Goal: Task Accomplishment & Management: Manage account settings

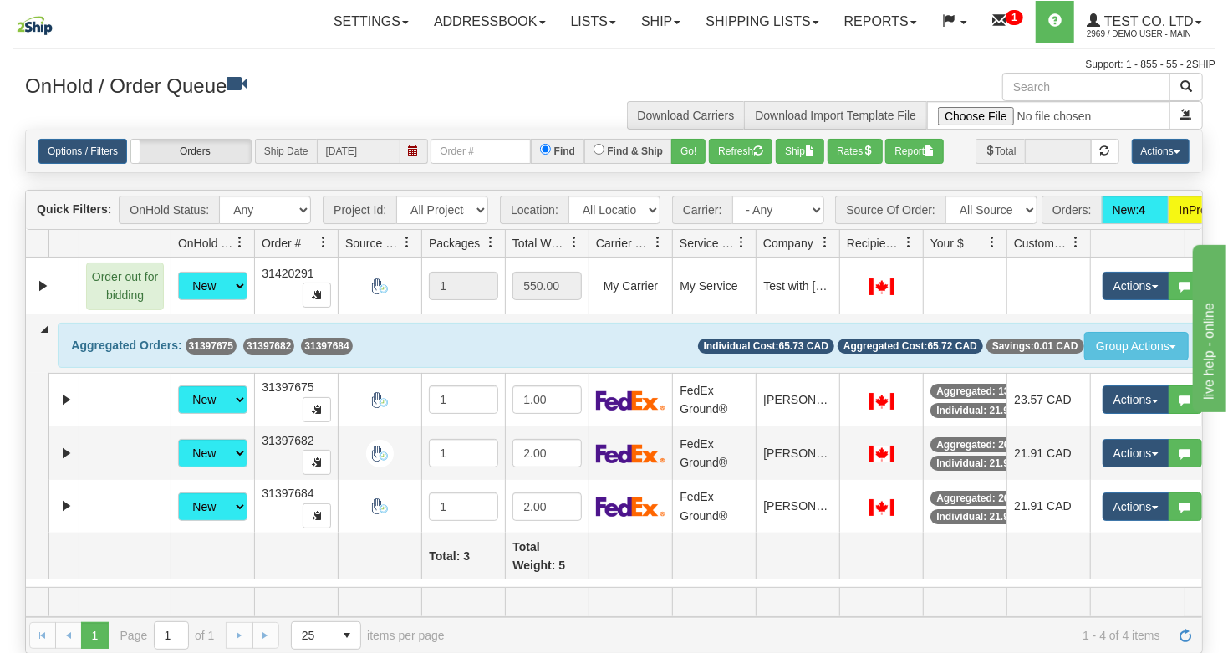
scroll to position [8, 0]
click at [349, 26] on link "Settings" at bounding box center [371, 22] width 100 height 42
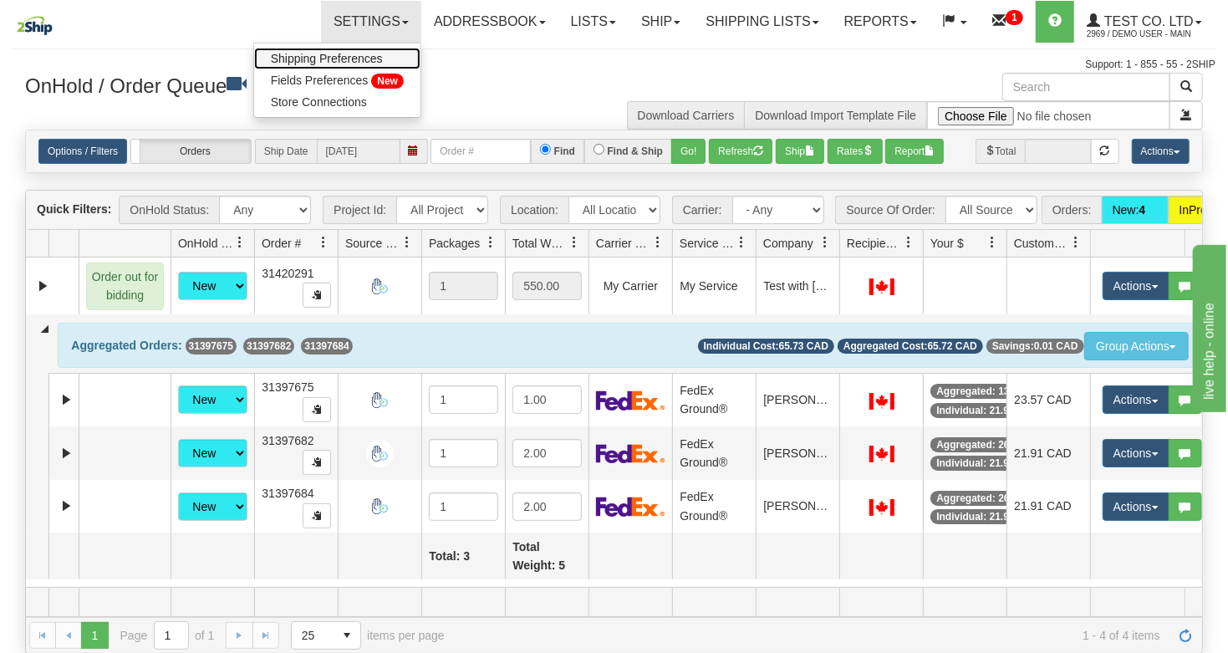
click at [319, 55] on span "Shipping Preferences" at bounding box center [327, 58] width 112 height 13
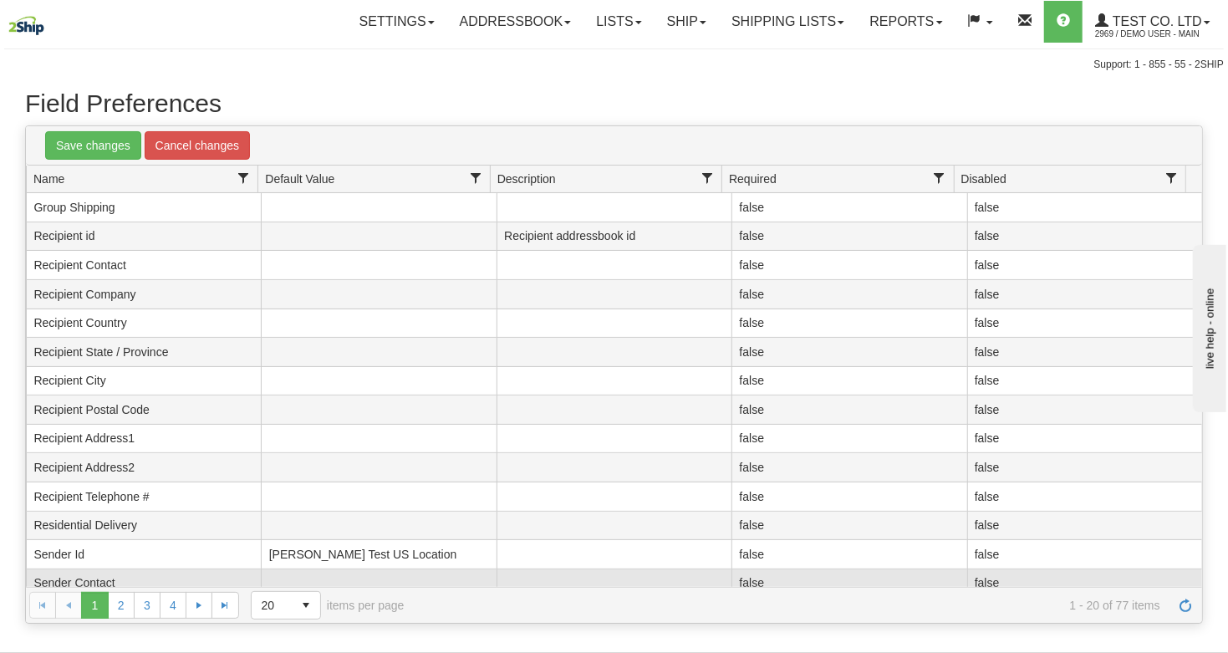
scroll to position [182, 0]
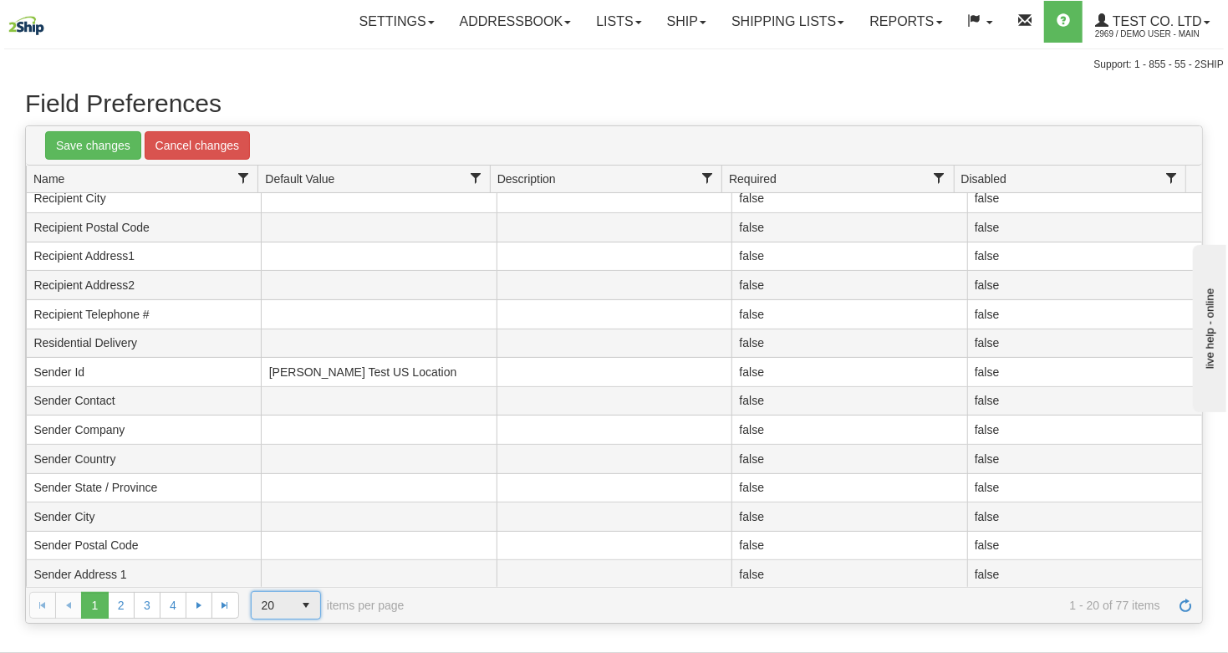
click at [290, 603] on span "20" at bounding box center [273, 605] width 42 height 27
click at [294, 592] on span "select" at bounding box center [306, 605] width 27 height 27
click at [303, 604] on span "select" at bounding box center [306, 605] width 27 height 27
click at [286, 578] on li "100" at bounding box center [285, 577] width 69 height 23
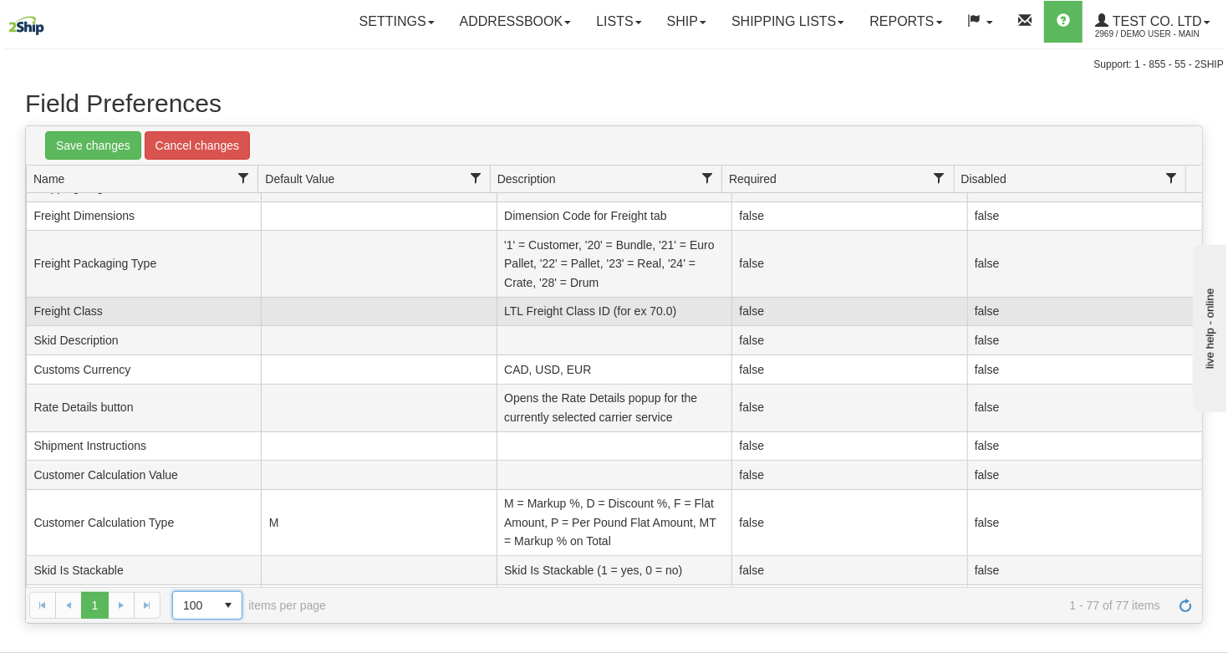
scroll to position [1966, 0]
